Goal: Communication & Community: Answer question/provide support

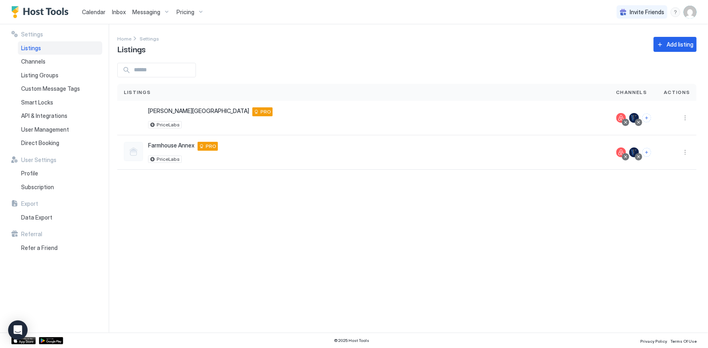
click at [101, 15] on link "Calendar" at bounding box center [94, 12] width 24 height 9
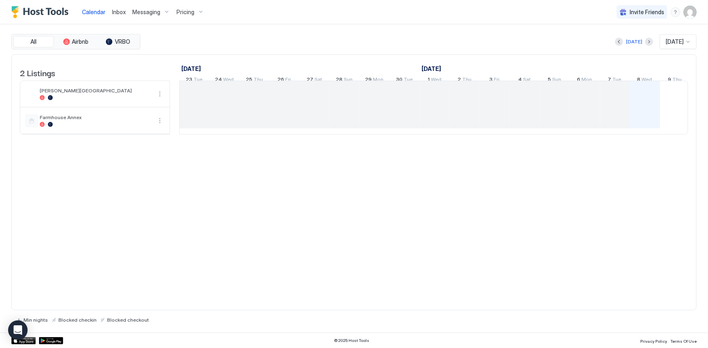
scroll to position [0, 450]
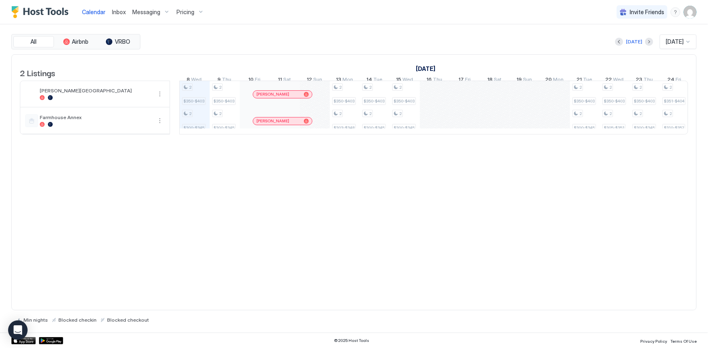
click at [133, 13] on span "Messaging" at bounding box center [146, 12] width 28 height 7
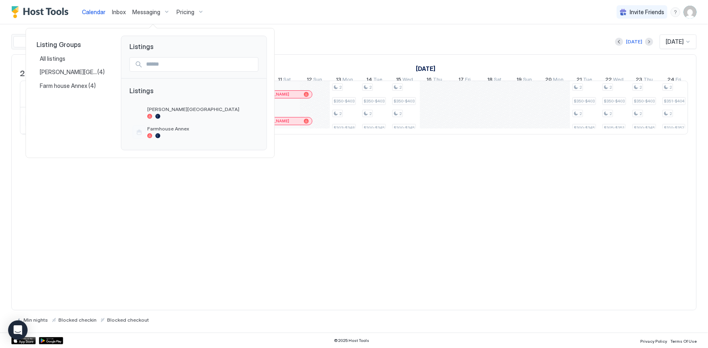
click at [123, 11] on div at bounding box center [354, 174] width 708 height 348
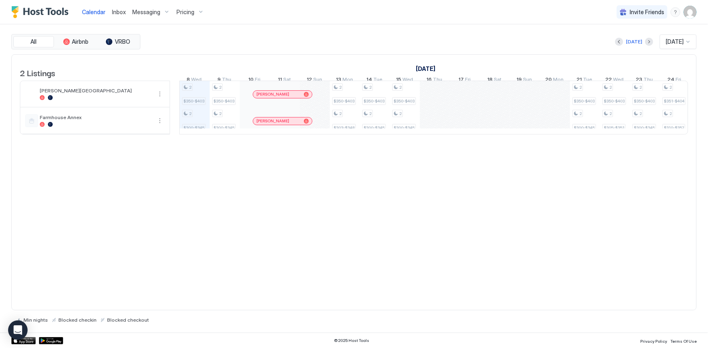
click at [123, 11] on span "Inbox" at bounding box center [119, 12] width 14 height 7
